Goal: Task Accomplishment & Management: Manage account settings

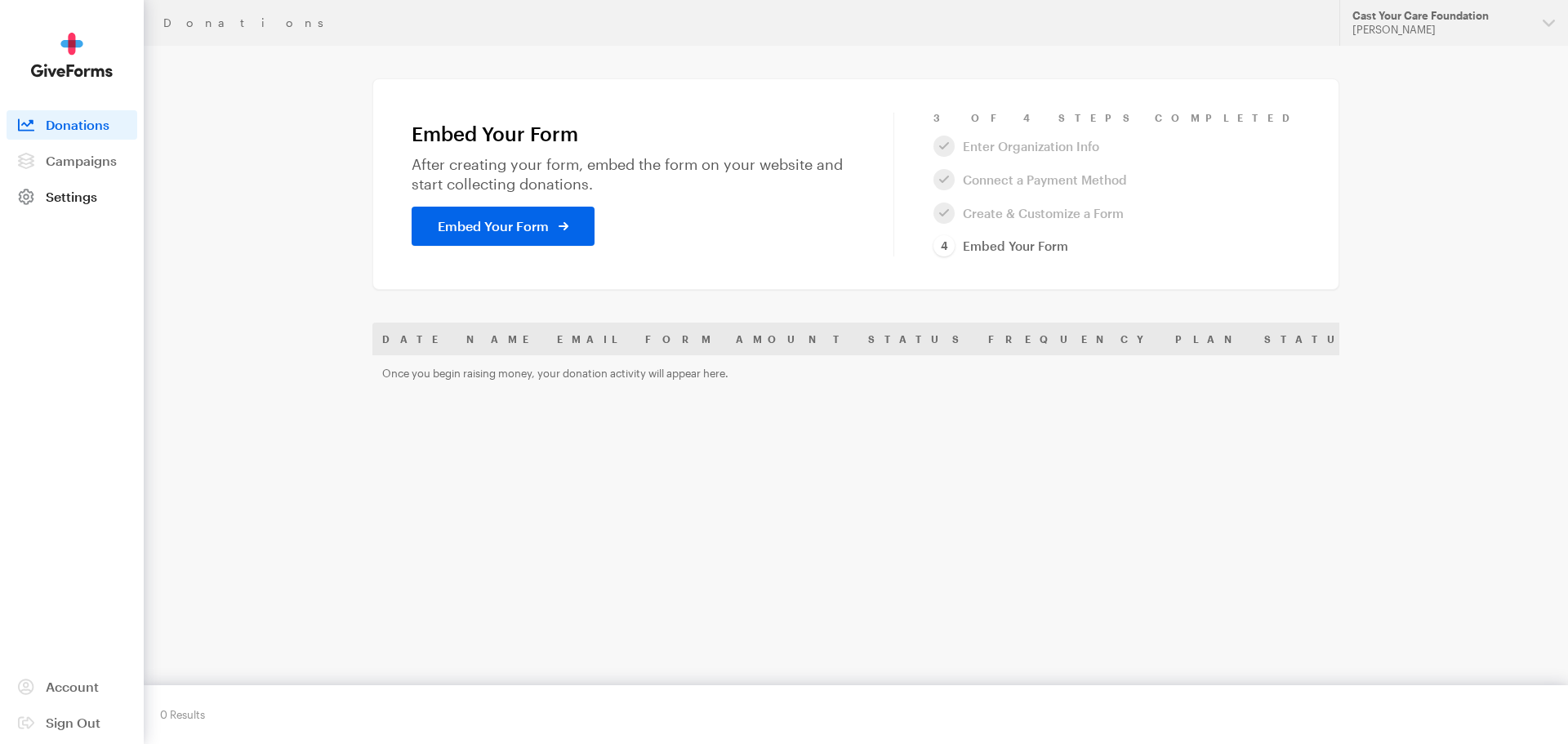
click at [78, 192] on span "Settings" at bounding box center [72, 197] width 51 height 15
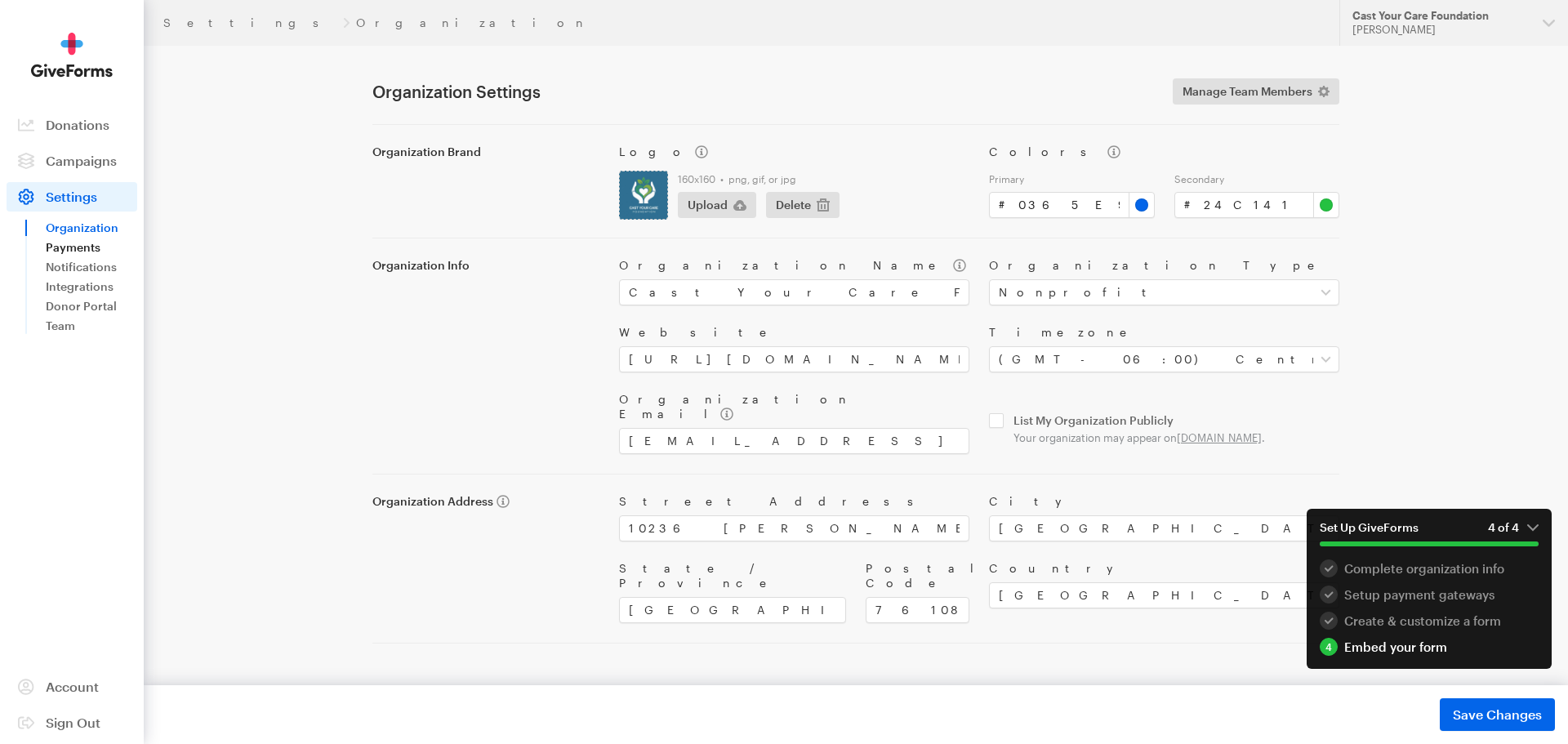
click at [73, 244] on link "Payments" at bounding box center [91, 247] width 91 height 20
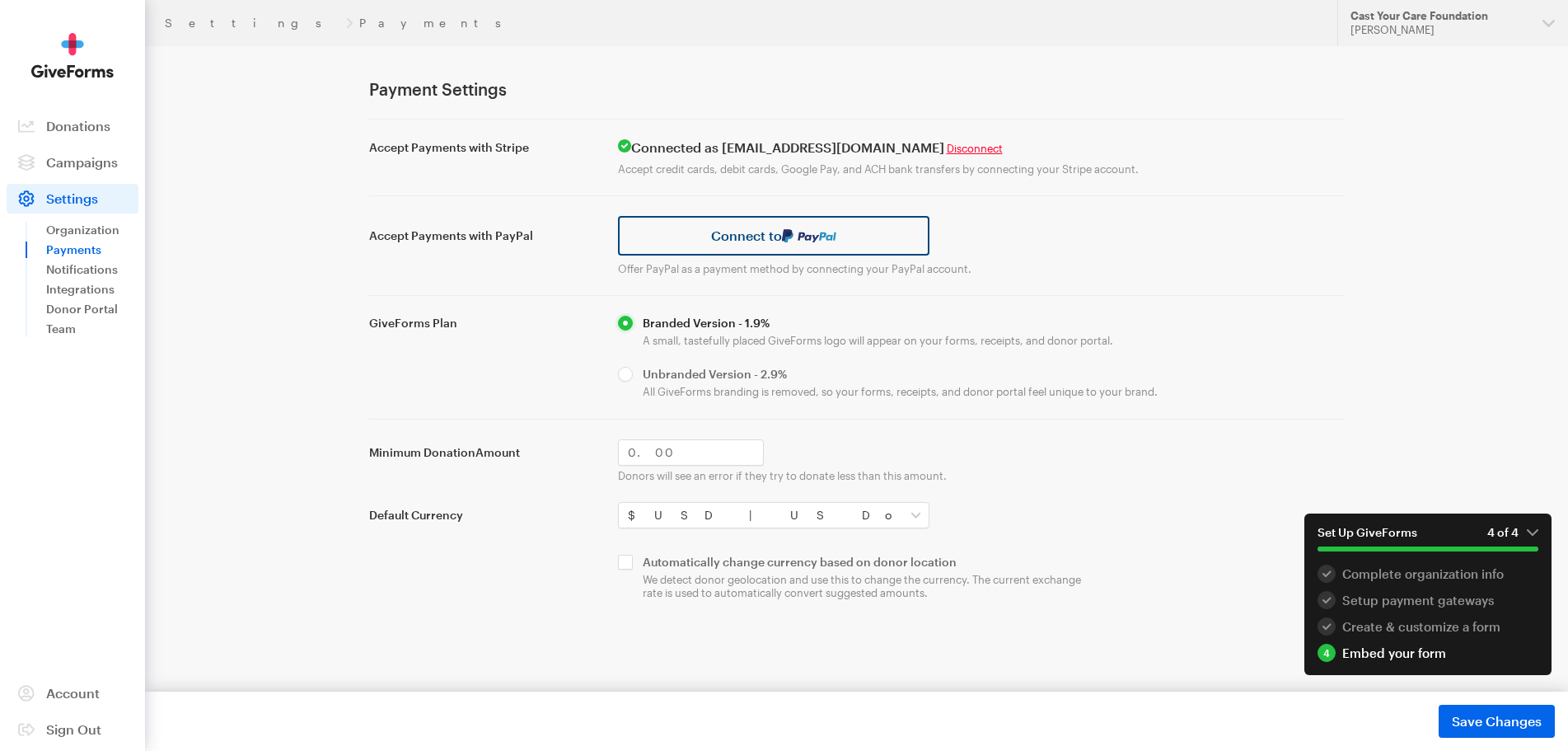
click at [692, 244] on link "Connect to" at bounding box center [775, 235] width 313 height 40
